Goal: Task Accomplishment & Management: Manage account settings

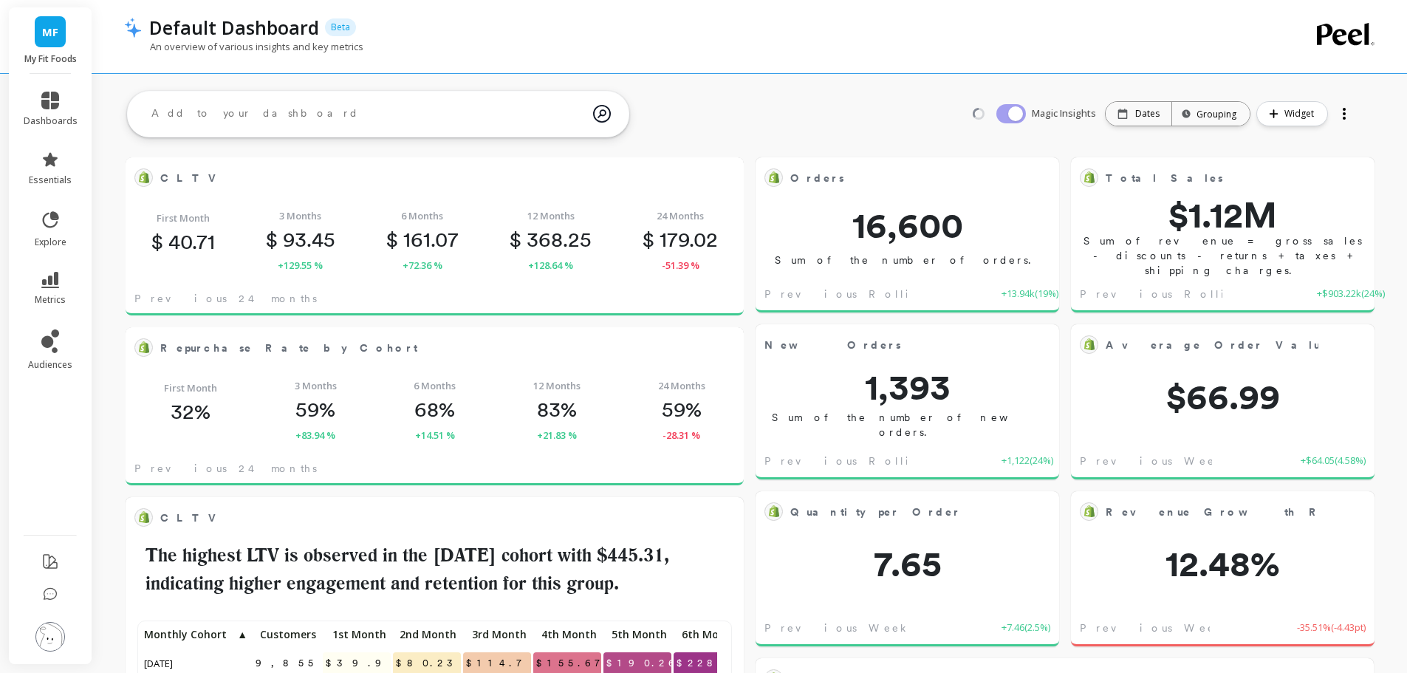
scroll to position [395, 565]
click at [45, 637] on img at bounding box center [50, 637] width 30 height 30
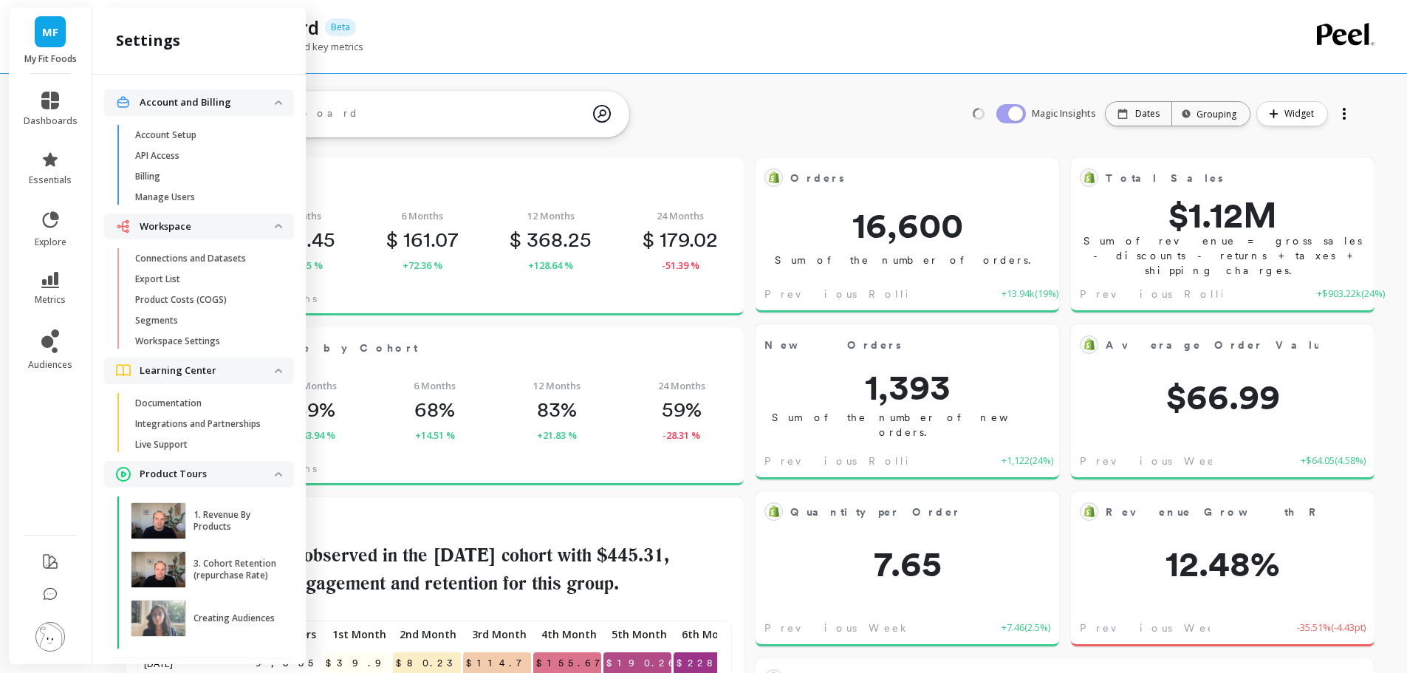
click at [199, 253] on p "Connections and Datasets" at bounding box center [190, 259] width 111 height 12
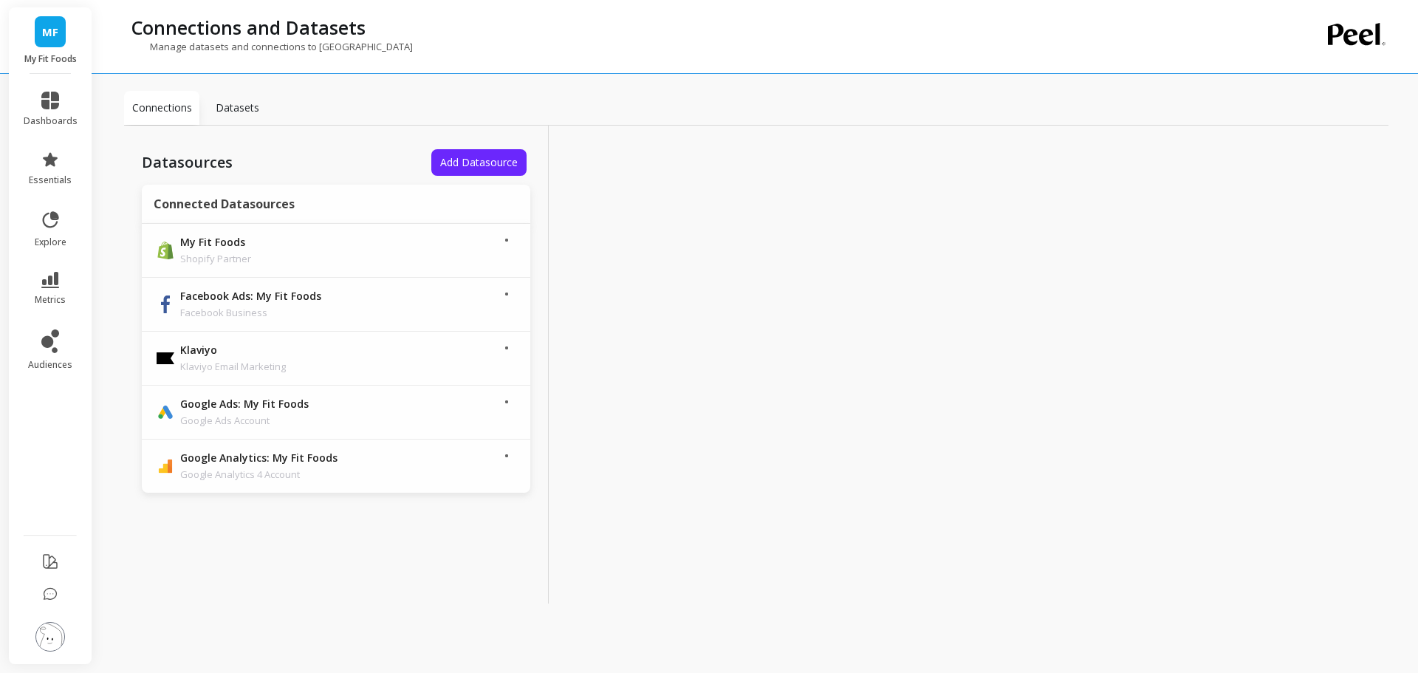
click at [45, 643] on img at bounding box center [50, 637] width 30 height 30
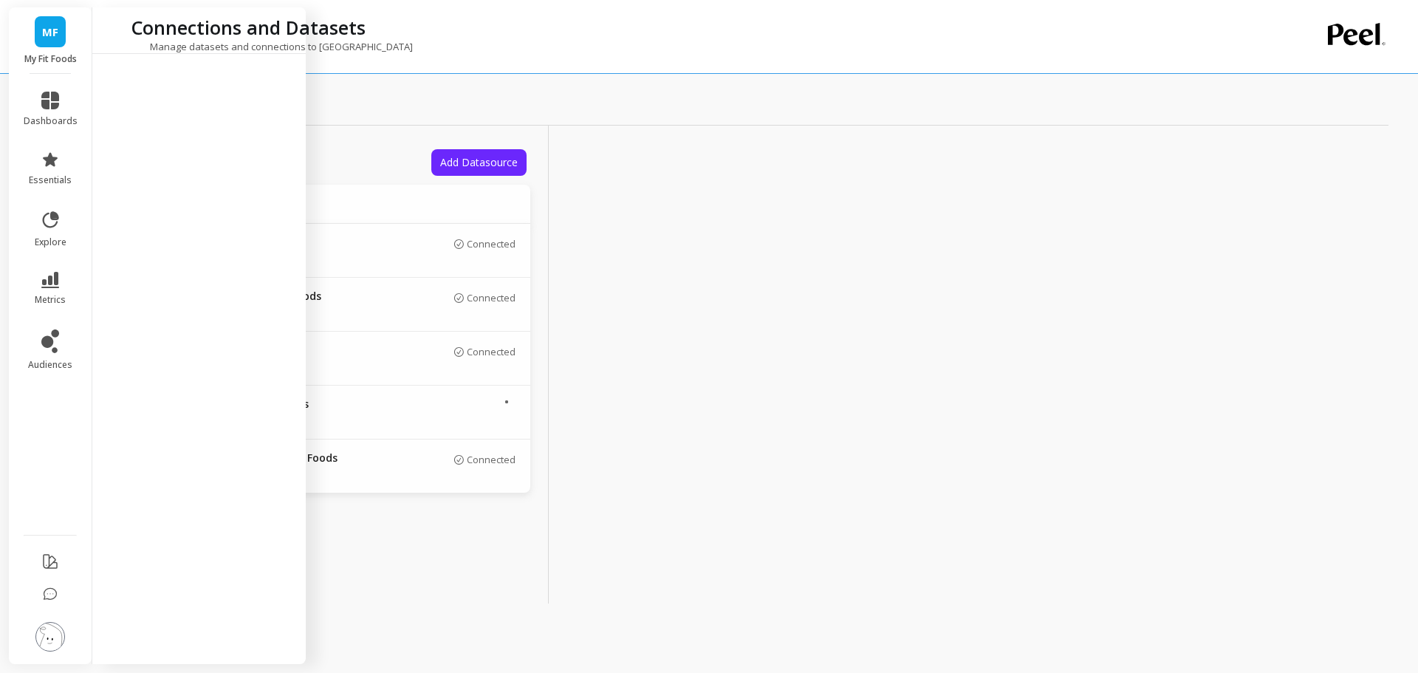
click at [562, 126] on div at bounding box center [761, 365] width 425 height 478
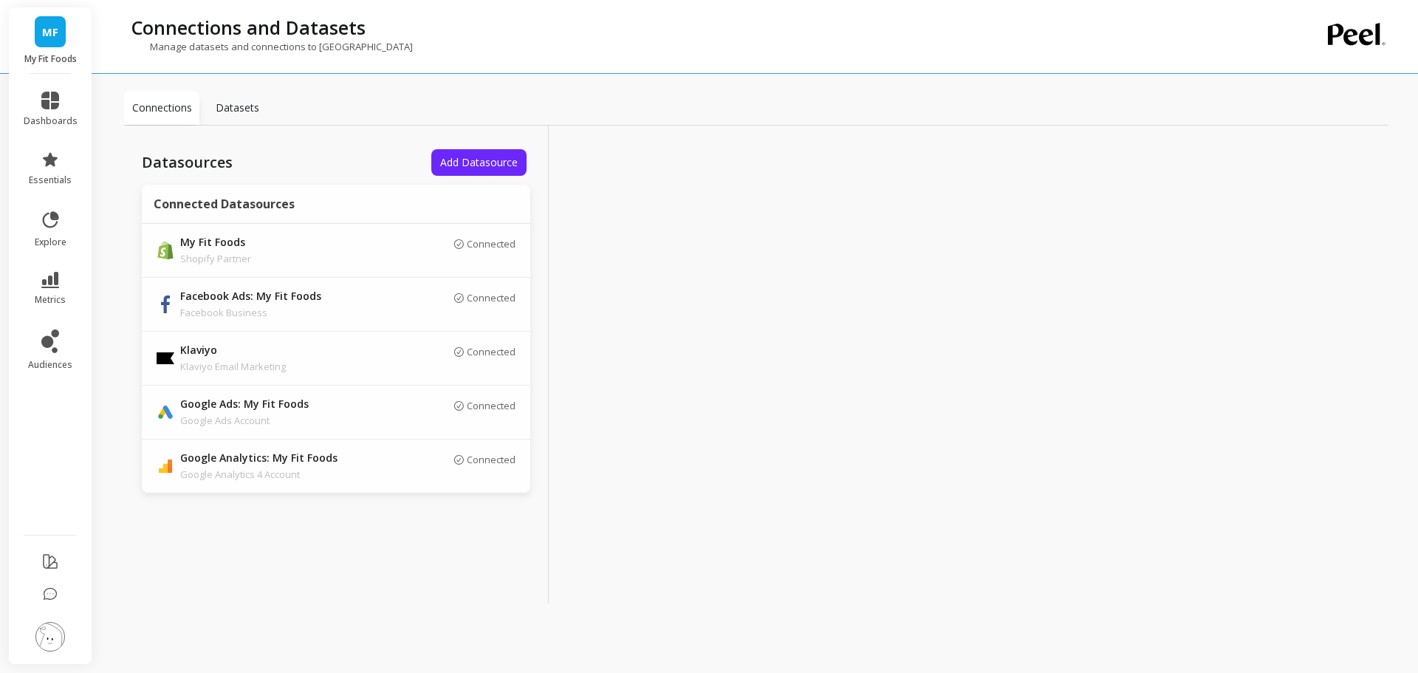
click at [50, 641] on img at bounding box center [50, 637] width 30 height 30
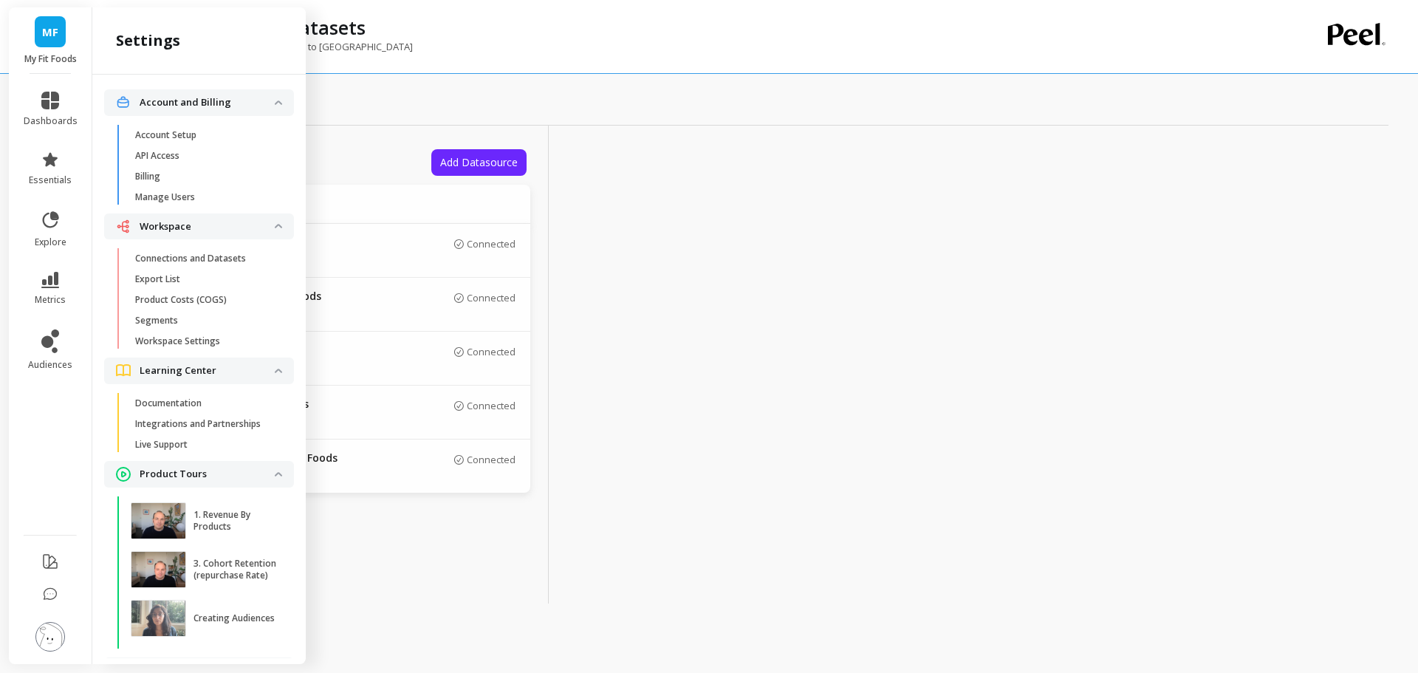
click at [215, 194] on span "Manage Users" at bounding box center [205, 197] width 141 height 12
